Goal: Transaction & Acquisition: Purchase product/service

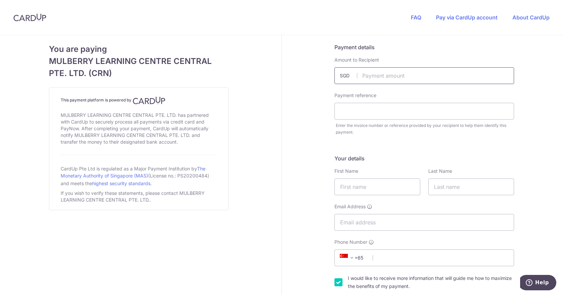
click at [404, 74] on input "text" at bounding box center [423, 75] width 179 height 17
type input "2289.00"
click at [420, 105] on input "text" at bounding box center [423, 111] width 179 height 17
type input "[PERSON_NAME]"
click at [384, 185] on input "text" at bounding box center [377, 186] width 86 height 17
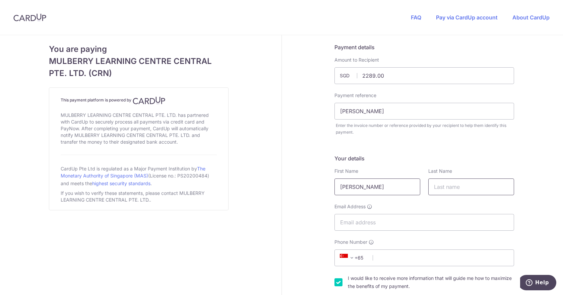
type input "[PERSON_NAME]"
click at [455, 179] on input "text" at bounding box center [471, 186] width 86 height 17
type input "Wan"
click at [426, 224] on input "Email Address" at bounding box center [423, 222] width 179 height 17
type input "[PERSON_NAME][EMAIL_ADDRESS][DOMAIN_NAME]"
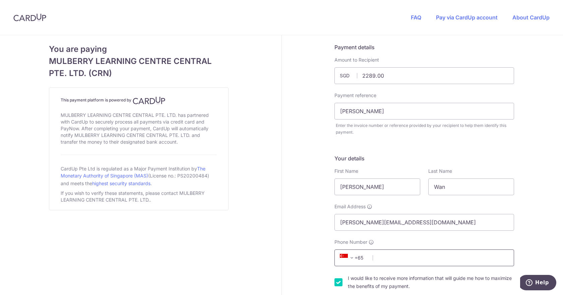
click at [404, 257] on input "Phone Number" at bounding box center [423, 257] width 179 height 17
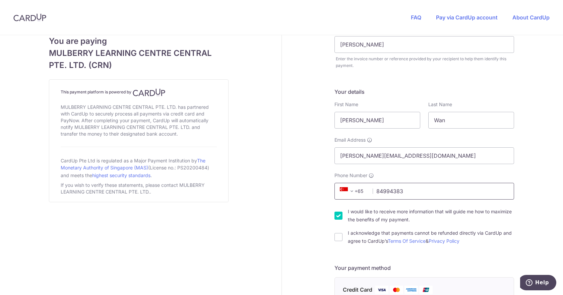
scroll to position [67, 0]
type input "84994383"
click at [336, 217] on input "I would like to receive more information that will guide me how to maximize the…" at bounding box center [338, 215] width 8 height 8
checkbox input "false"
click at [334, 237] on input "I acknowledge that payments cannot be refunded directly via CardUp and agree to…" at bounding box center [338, 237] width 8 height 8
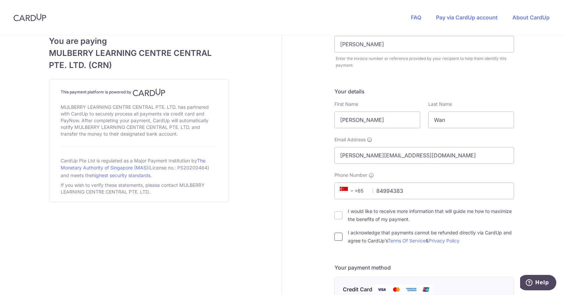
checkbox input "true"
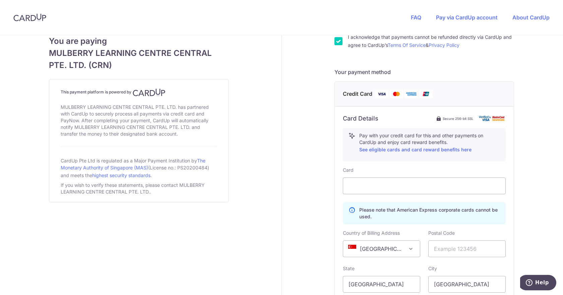
scroll to position [268, 0]
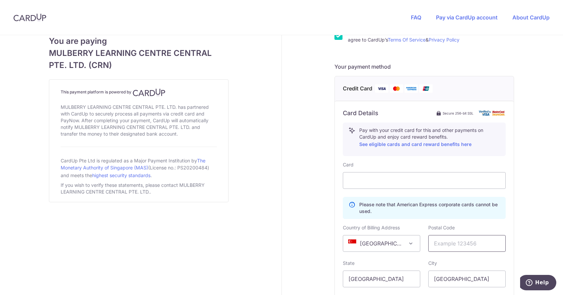
click at [446, 248] on input "text" at bounding box center [466, 243] width 77 height 17
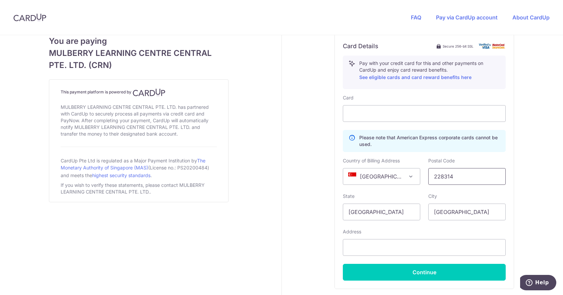
scroll to position [386, 0]
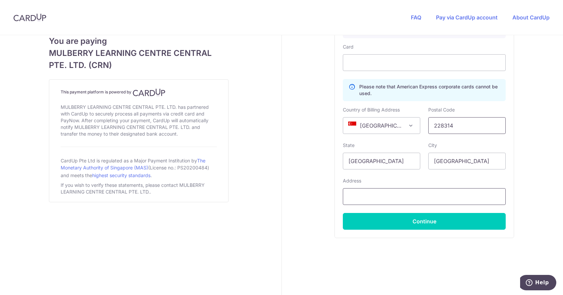
type input "228314"
click at [419, 201] on input "text" at bounding box center [424, 196] width 163 height 17
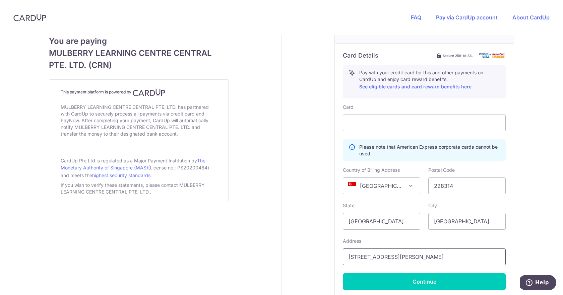
scroll to position [368, 0]
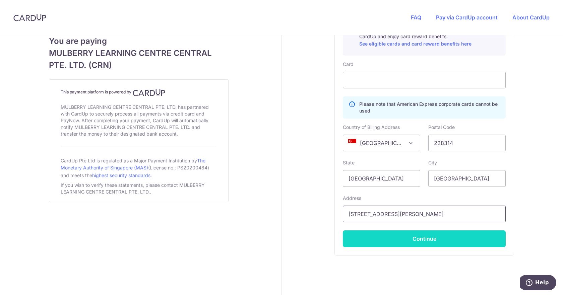
type input "[STREET_ADDRESS][PERSON_NAME]"
click at [434, 241] on button "Continue" at bounding box center [424, 238] width 163 height 17
type input "**** 1008"
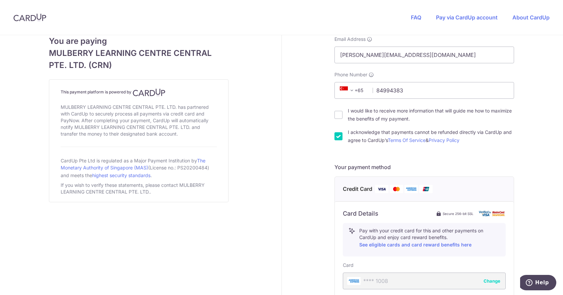
scroll to position [290, 0]
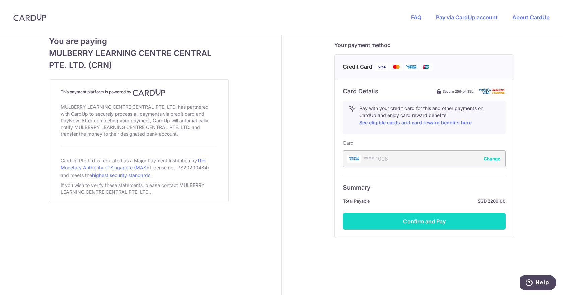
click at [405, 225] on button "Confirm and Pay" at bounding box center [424, 221] width 163 height 17
